Goal: Information Seeking & Learning: Learn about a topic

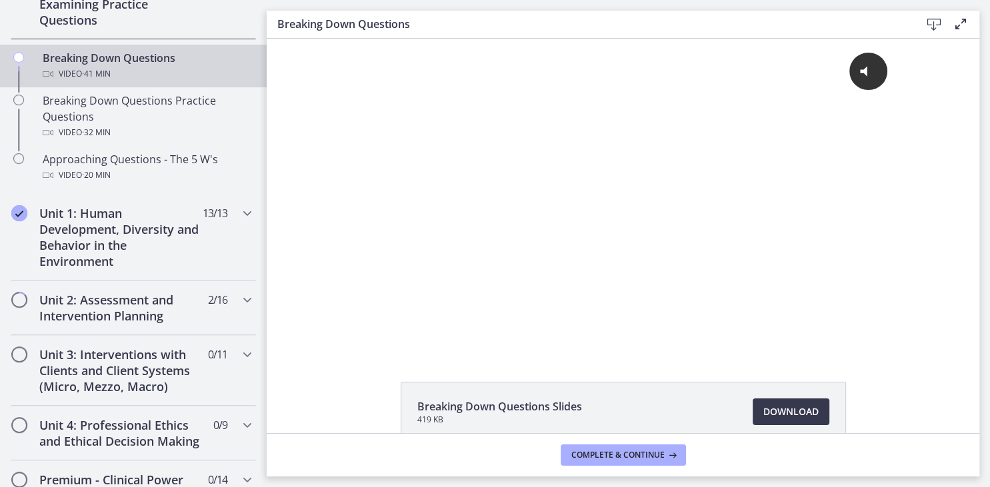
scroll to position [343, 0]
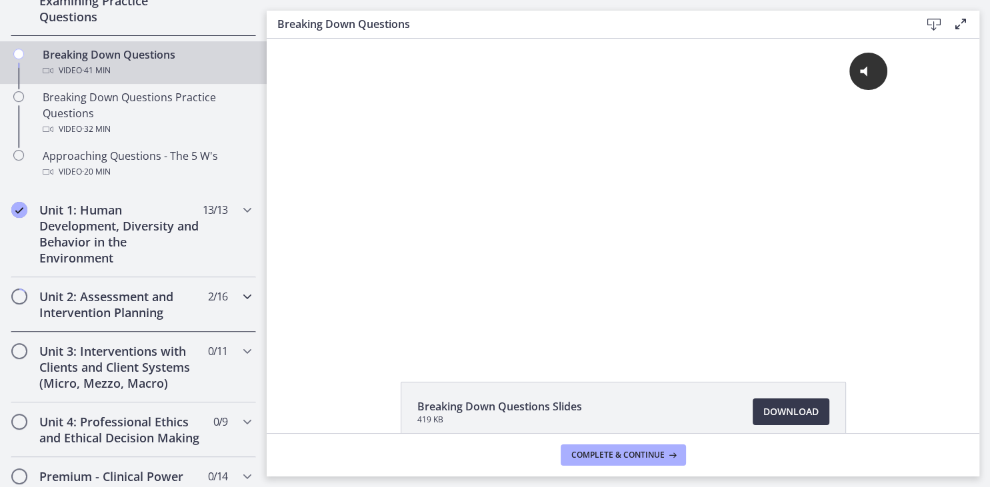
click at [238, 288] on div "Unit 2: Assessment and Intervention Planning 2 / 16 Completed" at bounding box center [133, 304] width 245 height 55
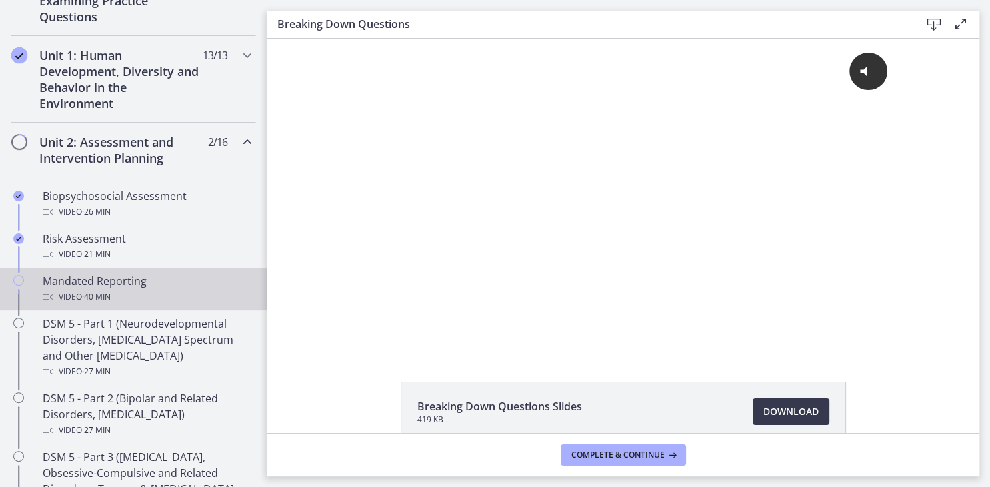
click at [170, 278] on div "Mandated Reporting Video · 40 min" at bounding box center [147, 289] width 208 height 32
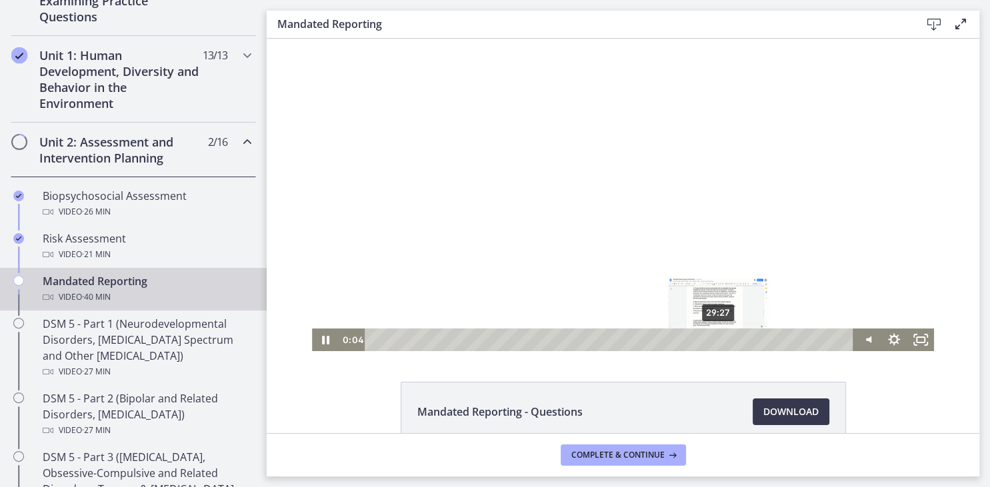
click at [718, 339] on div "29:27" at bounding box center [611, 340] width 473 height 23
click at [736, 339] on div "31:00" at bounding box center [611, 340] width 473 height 23
click at [754, 340] on div "32:29" at bounding box center [611, 340] width 473 height 23
click at [764, 341] on div "33:20" at bounding box center [611, 340] width 473 height 23
click at [777, 341] on div "34:28" at bounding box center [611, 340] width 473 height 23
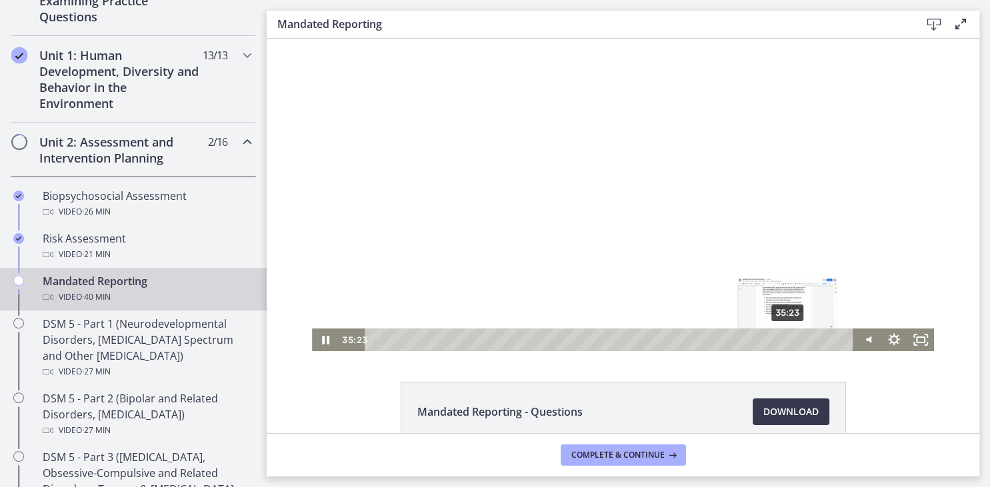
click at [788, 341] on div "35:23" at bounding box center [611, 340] width 473 height 23
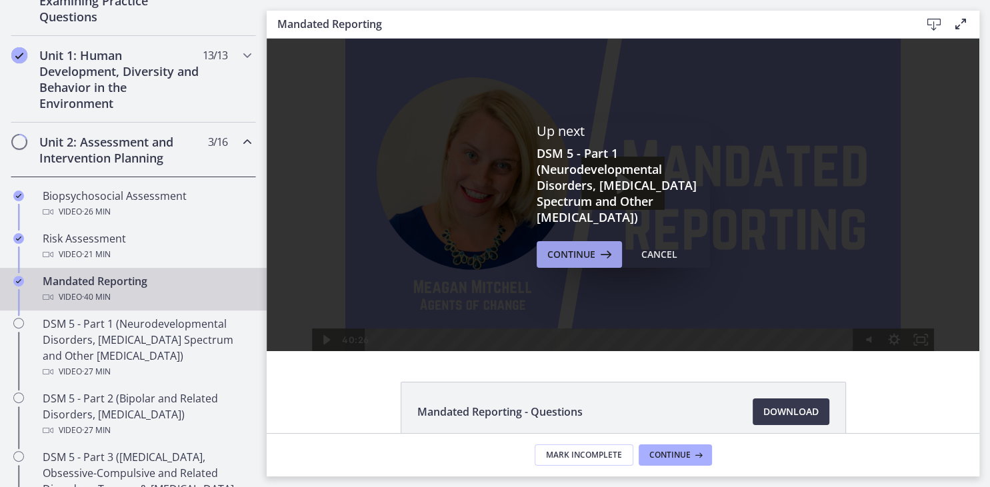
click at [561, 257] on span "Continue" at bounding box center [571, 255] width 48 height 16
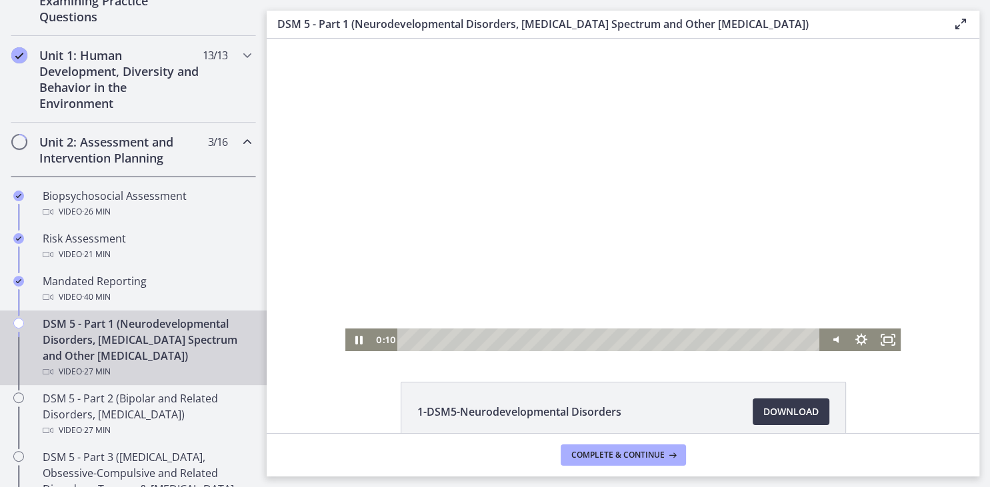
click at [527, 180] on div at bounding box center [623, 195] width 556 height 313
click at [542, 158] on div at bounding box center [623, 195] width 556 height 313
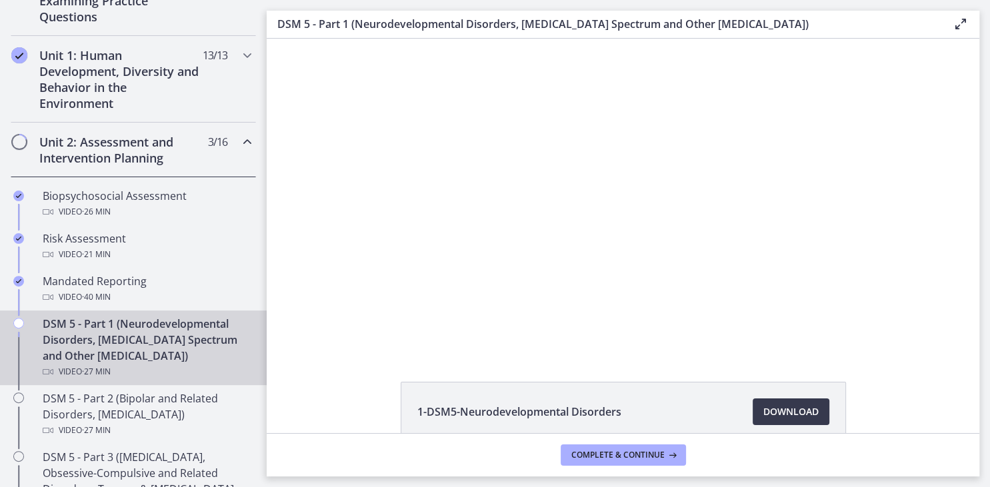
click at [345, 39] on button "Pause: cmseadc4lpnc72iv6tpg.mp4" at bounding box center [345, 39] width 1 height 1
